Goal: Task Accomplishment & Management: Complete application form

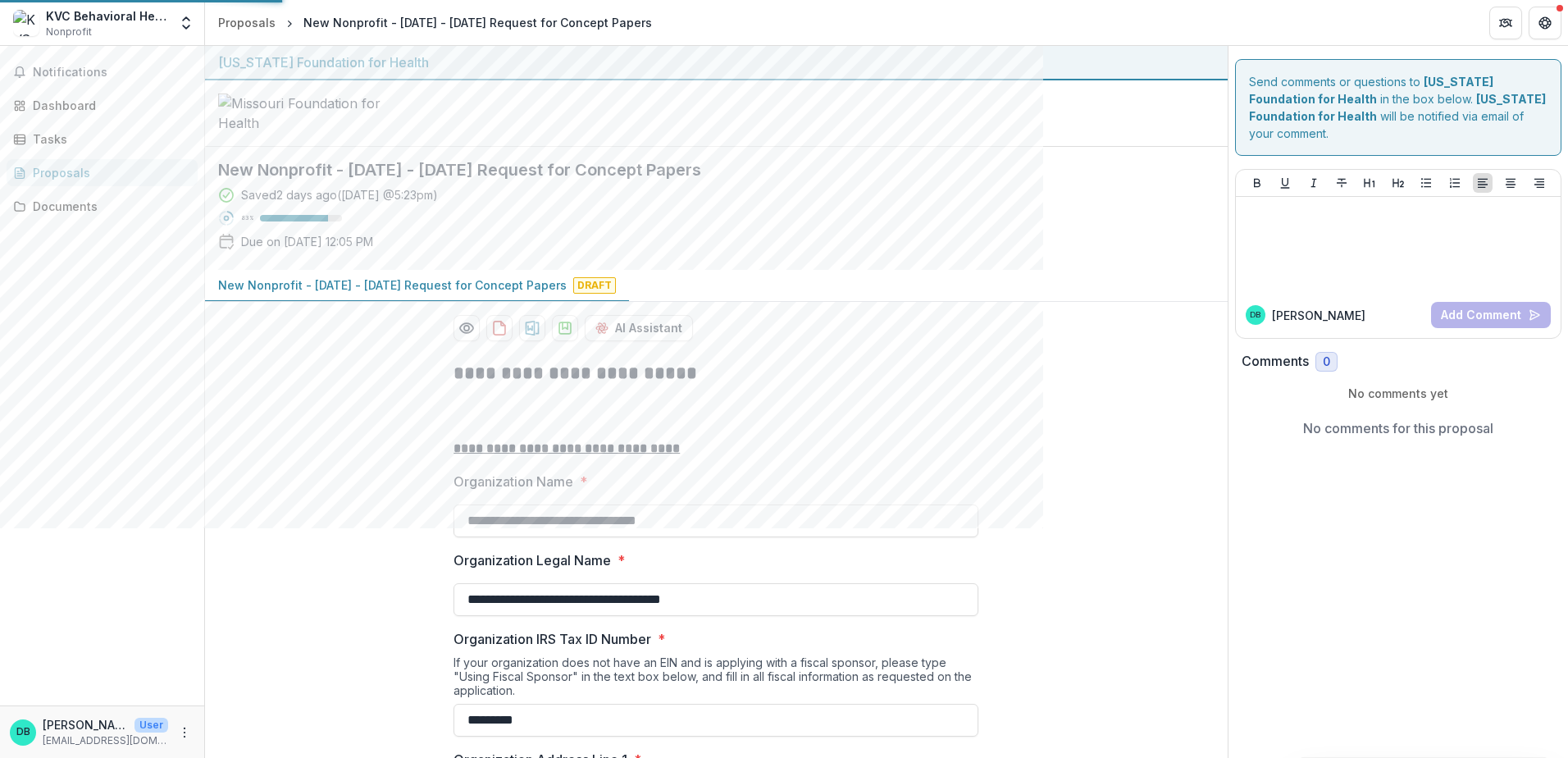
scroll to position [2442, 0]
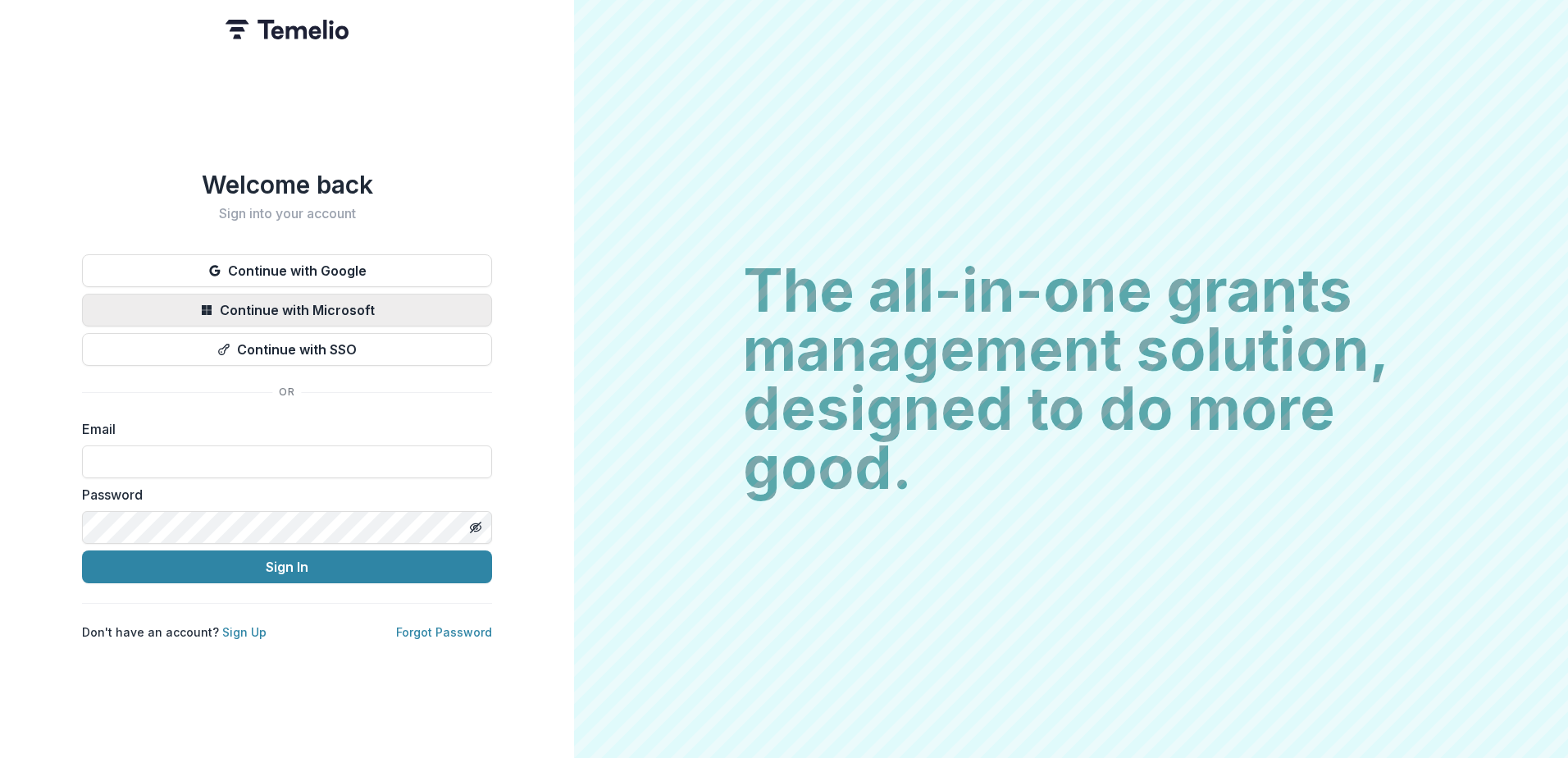
click at [322, 309] on button "Continue with Microsoft" at bounding box center [287, 310] width 411 height 33
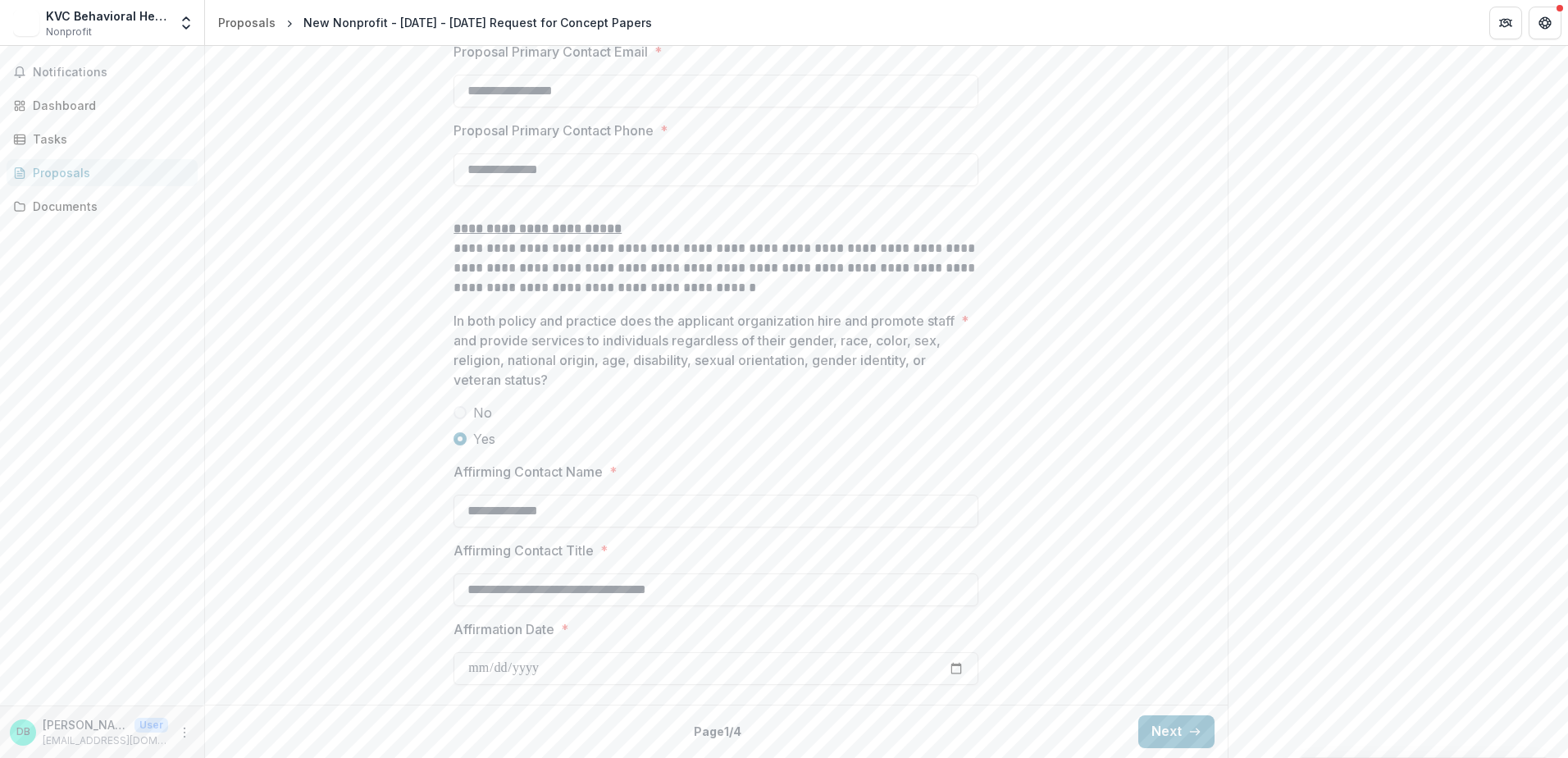
scroll to position [2442, 0]
click at [1161, 730] on button "Next" at bounding box center [1176, 732] width 76 height 33
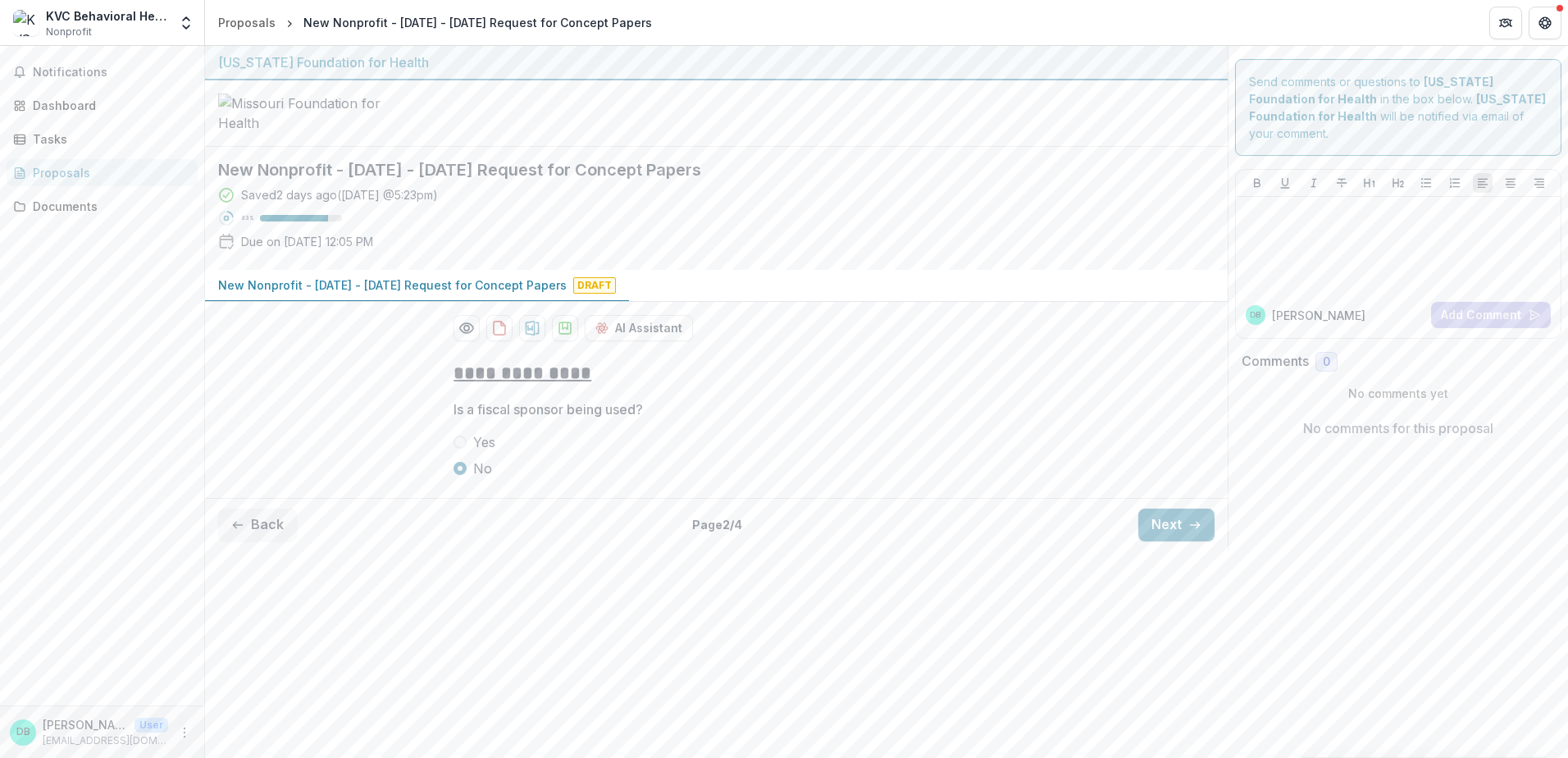
scroll to position [0, 0]
click at [1171, 541] on button "Next" at bounding box center [1176, 525] width 76 height 33
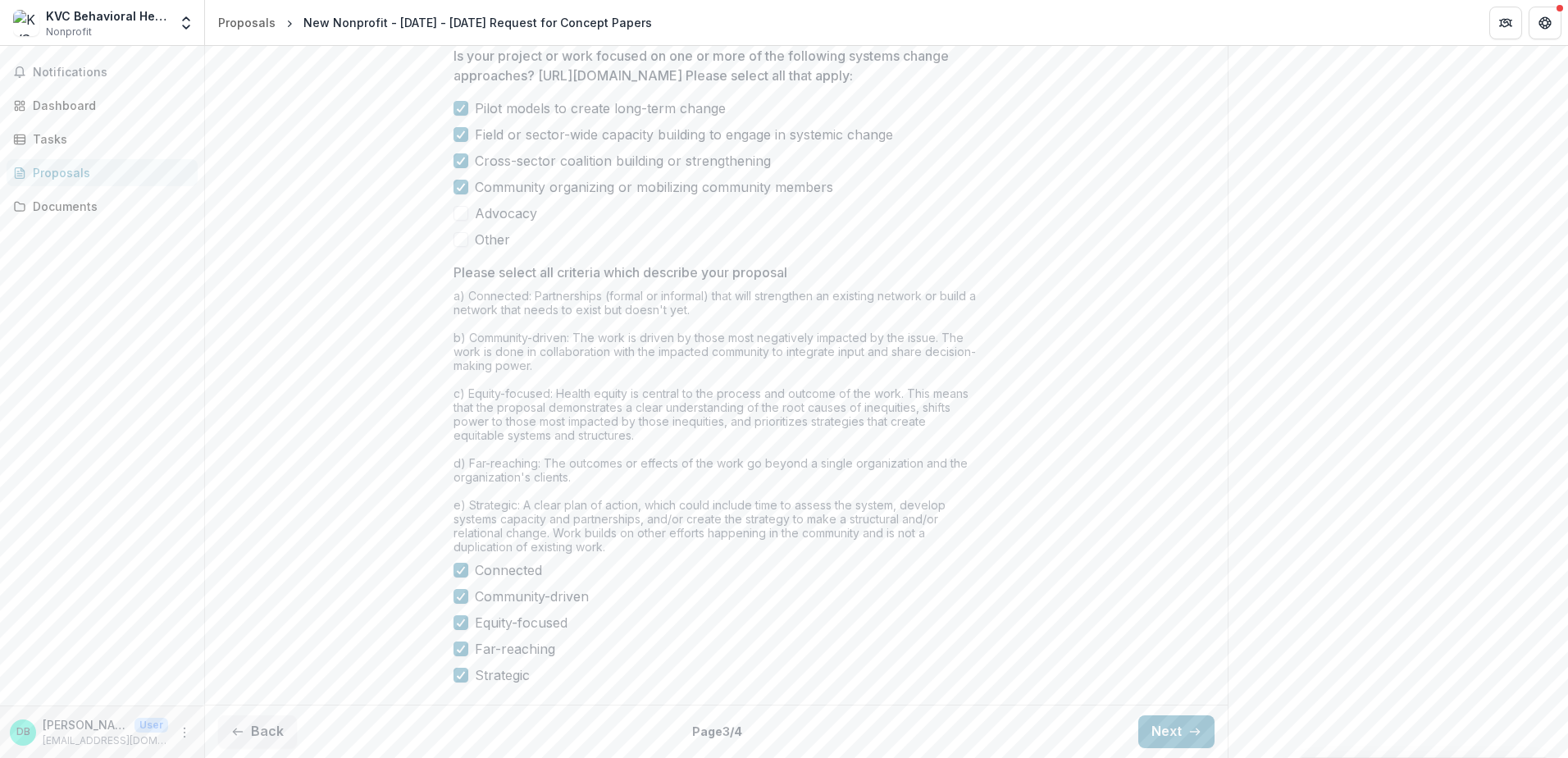
scroll to position [1410, 0]
click at [1162, 722] on button "Next" at bounding box center [1176, 732] width 76 height 33
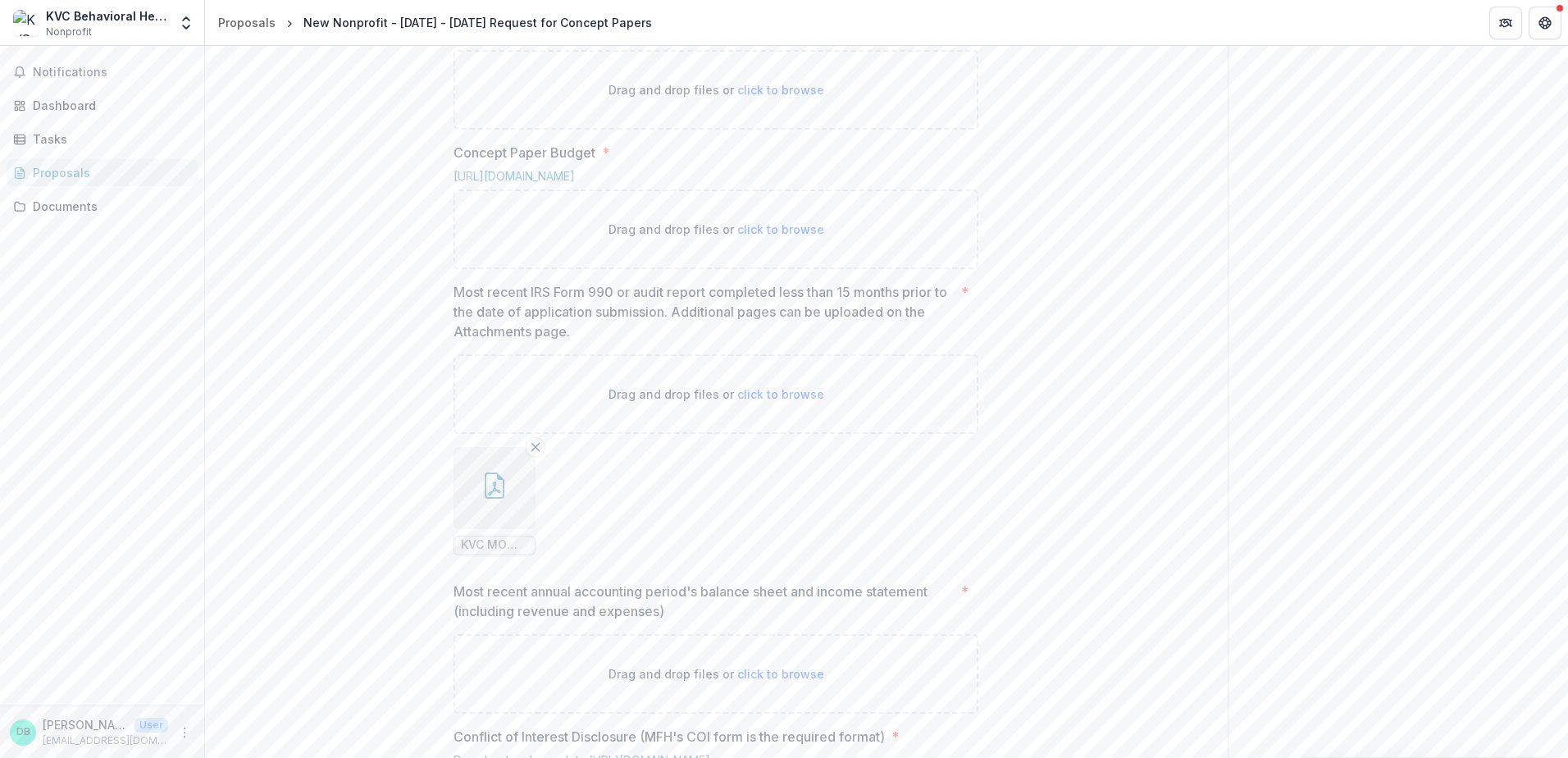
scroll to position [1200, 0]
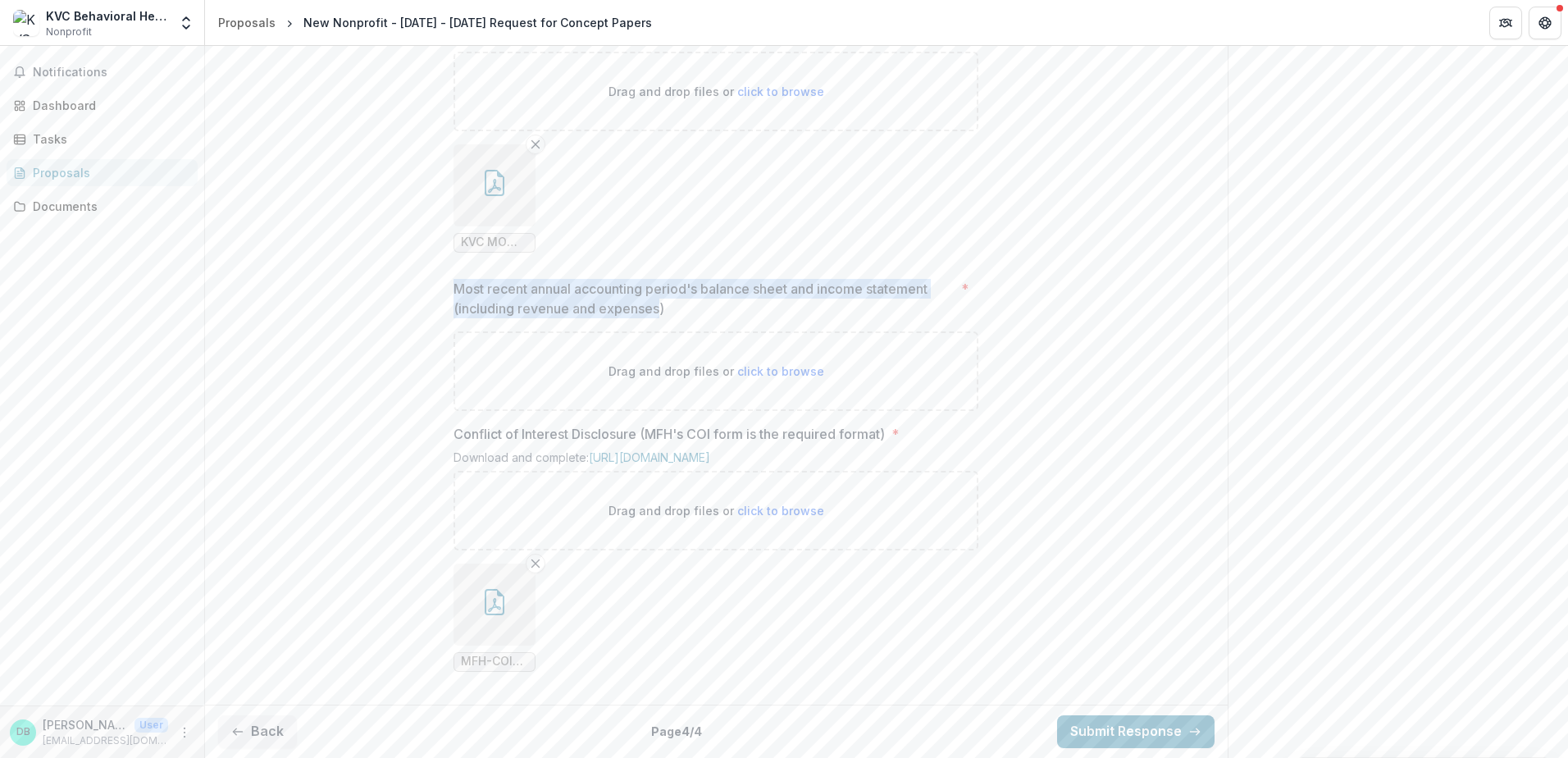
drag, startPoint x: 658, startPoint y: 293, endPoint x: 438, endPoint y: 277, distance: 220.6
drag, startPoint x: 712, startPoint y: 293, endPoint x: 686, endPoint y: 298, distance: 26.5
click at [708, 293] on p "Most recent annual accounting period's balance sheet and income statement (incl…" at bounding box center [704, 298] width 501 height 39
drag, startPoint x: 673, startPoint y: 296, endPoint x: 437, endPoint y: 278, distance: 236.7
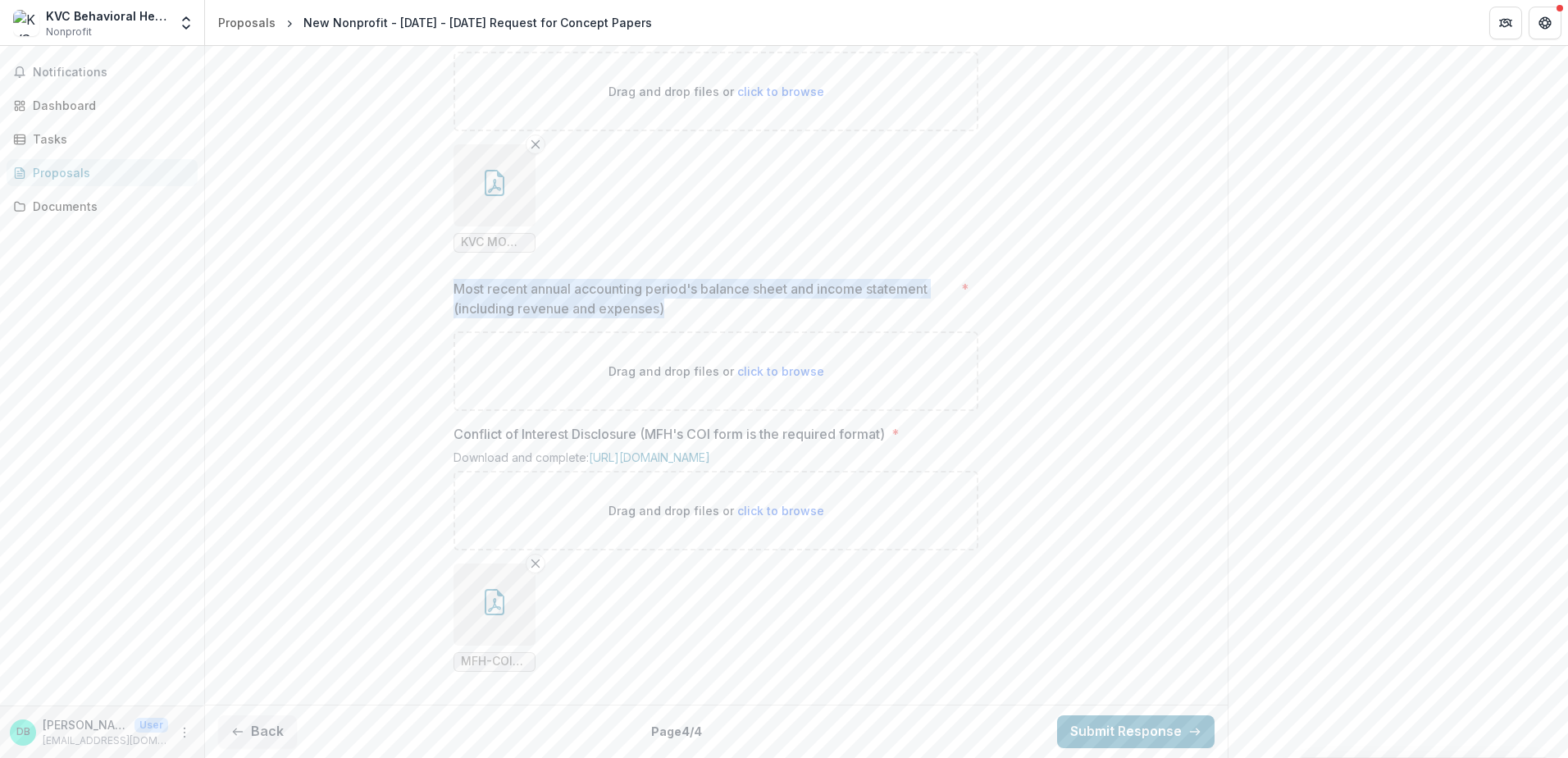
copy p "Most recent annual accounting period's balance sheet and income statement (incl…"
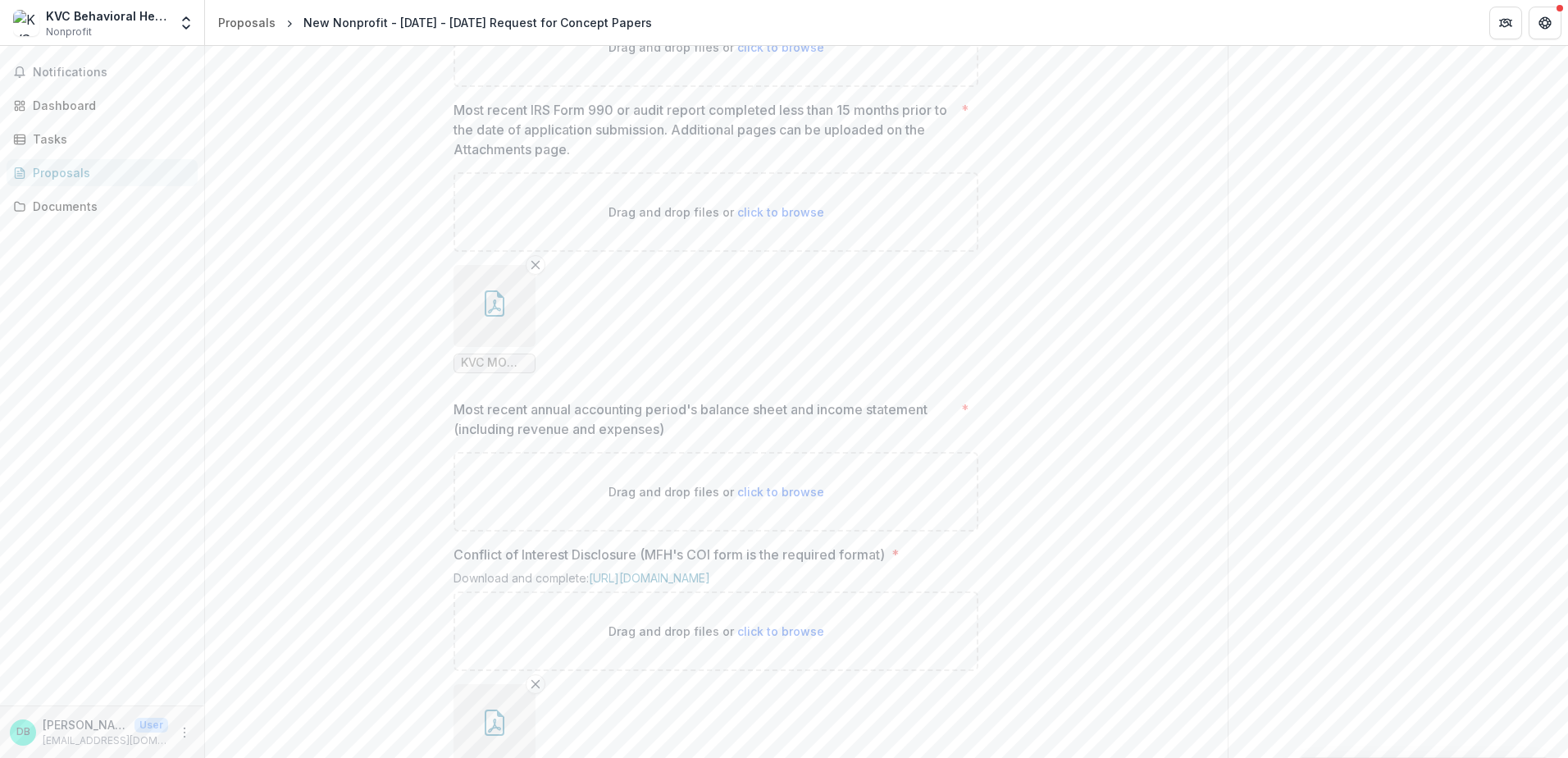
click at [370, 530] on div "**********" at bounding box center [716, 120] width 1023 height 1397
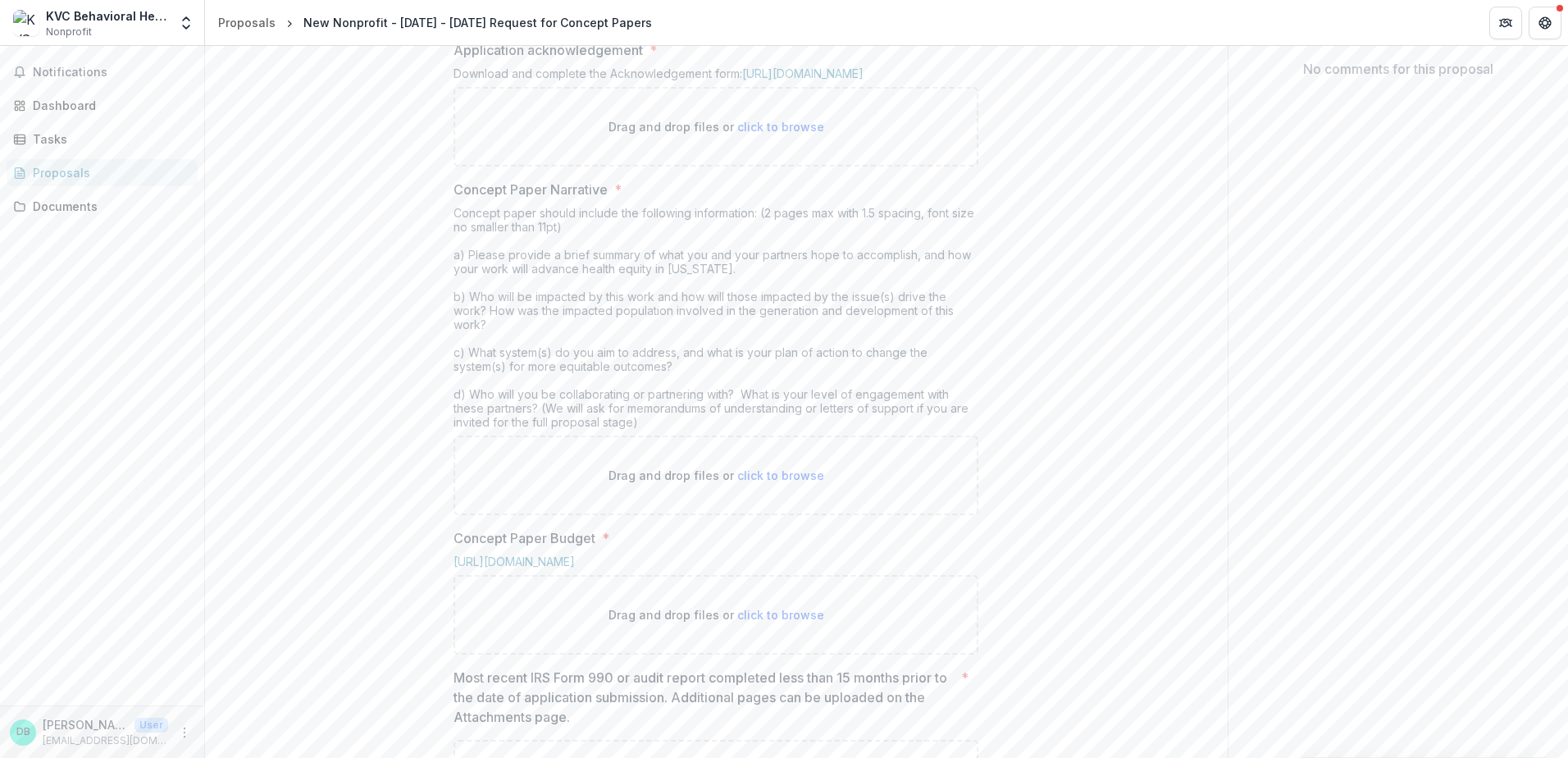
scroll to position [107, 0]
